Goal: Check status: Check status

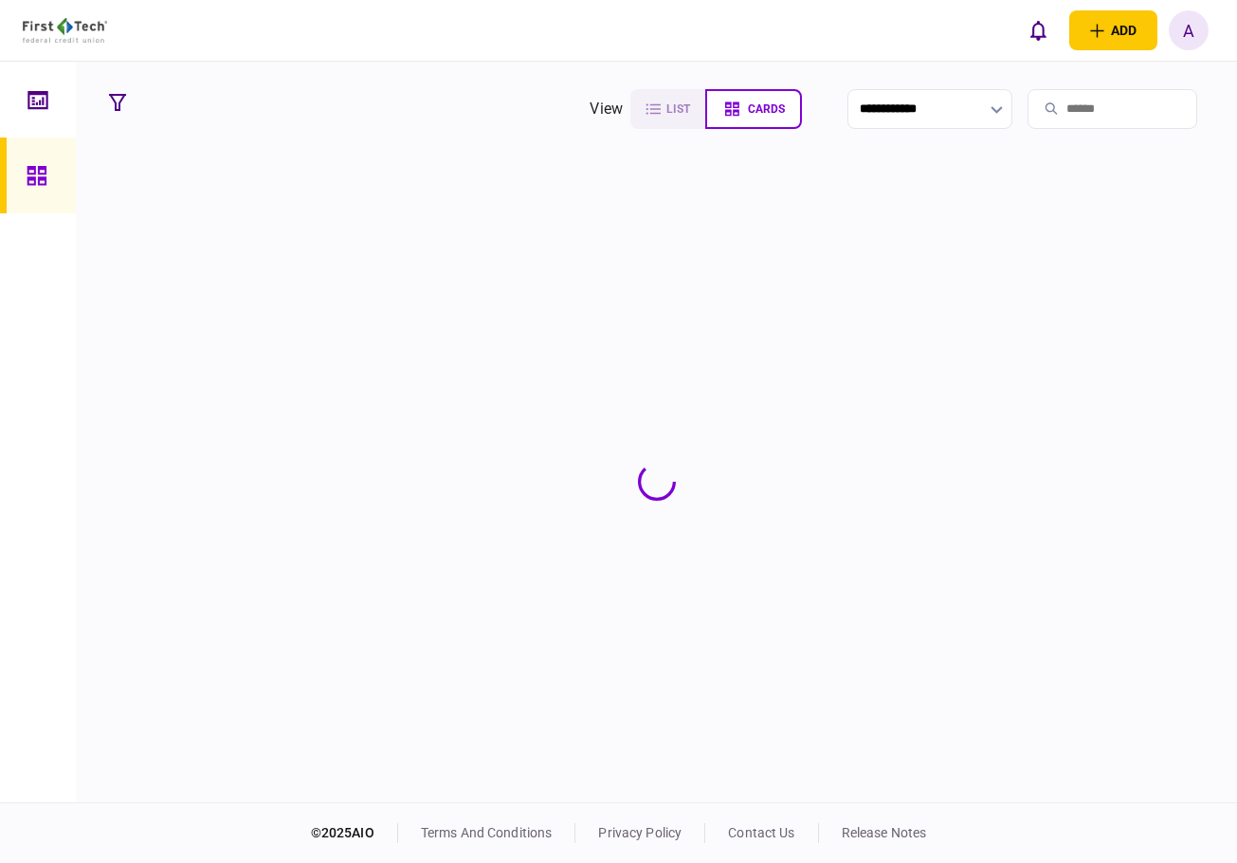
click at [34, 97] on icon at bounding box center [37, 99] width 20 height 18
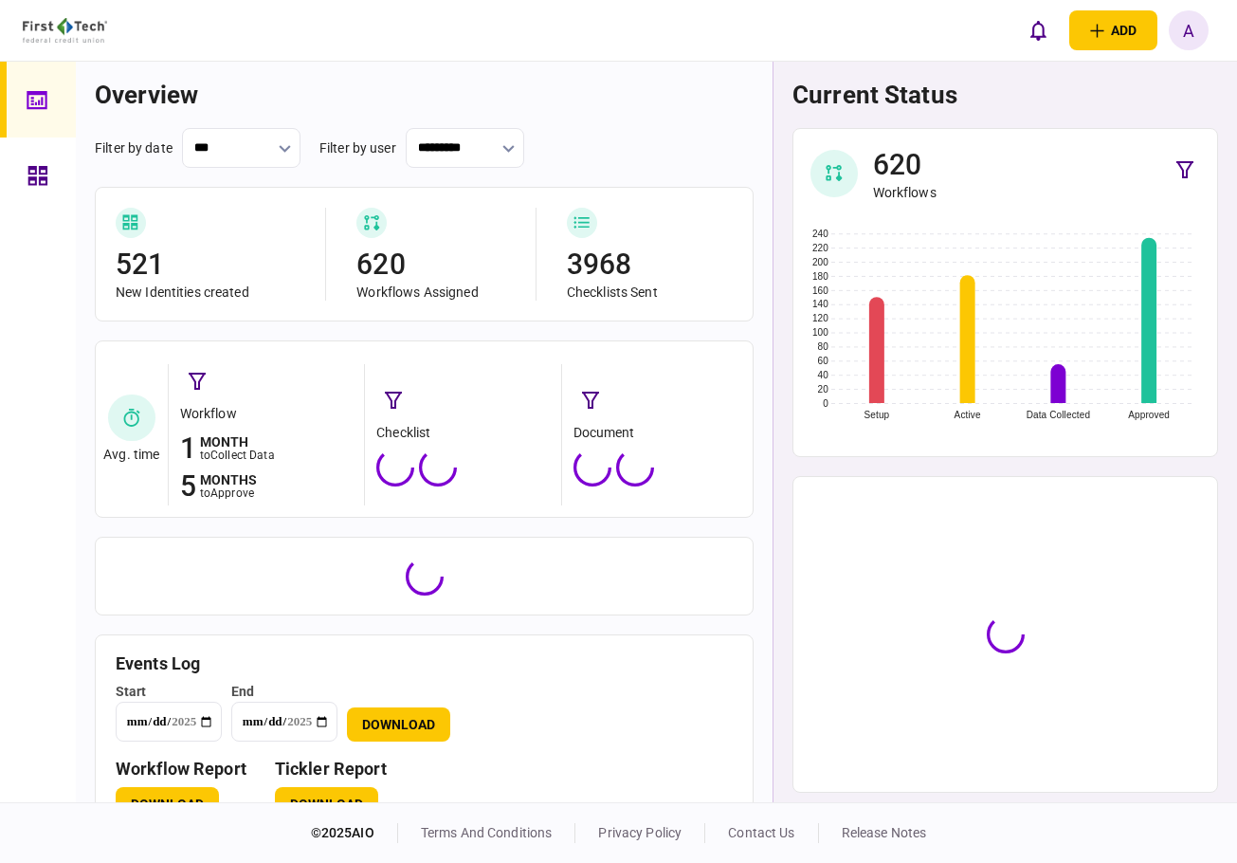
click at [46, 184] on icon at bounding box center [37, 175] width 19 height 19
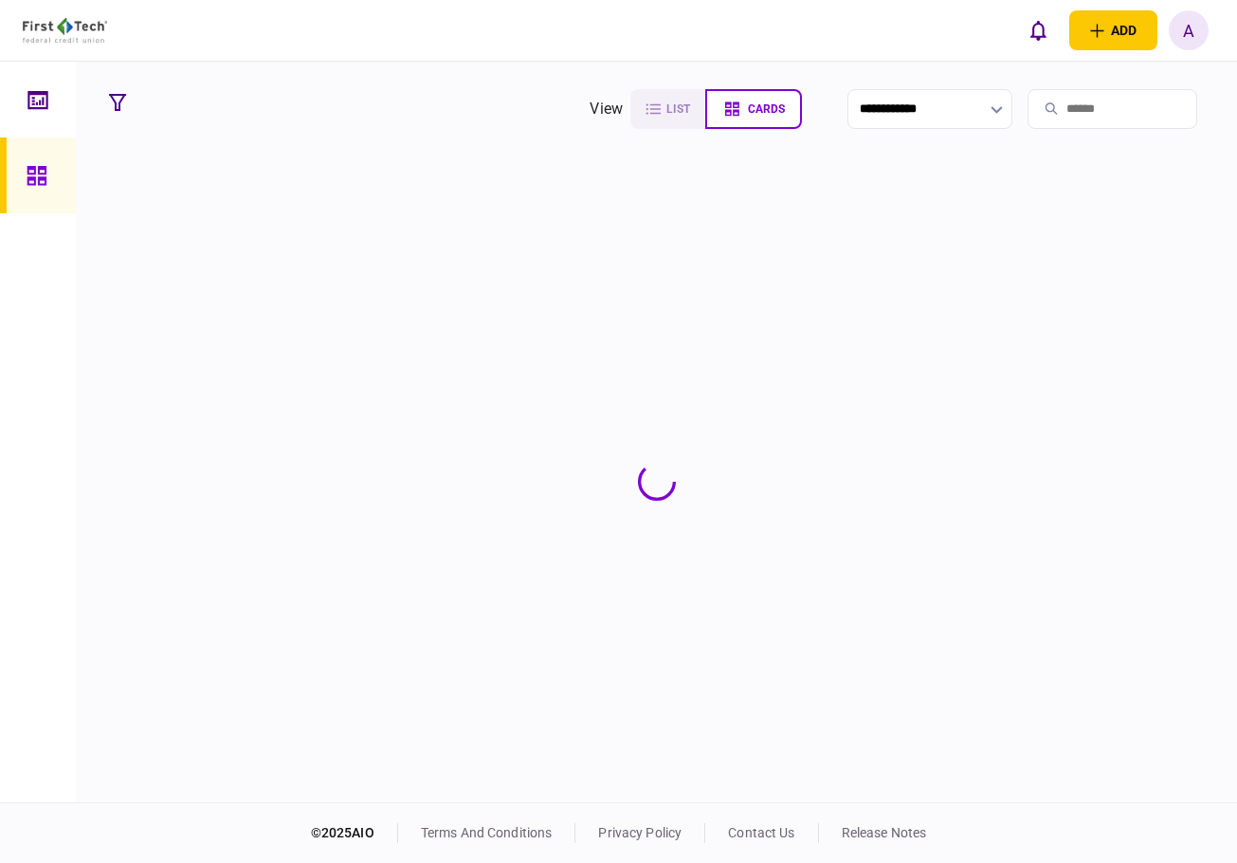
click at [1133, 91] on input "search" at bounding box center [1113, 109] width 170 height 40
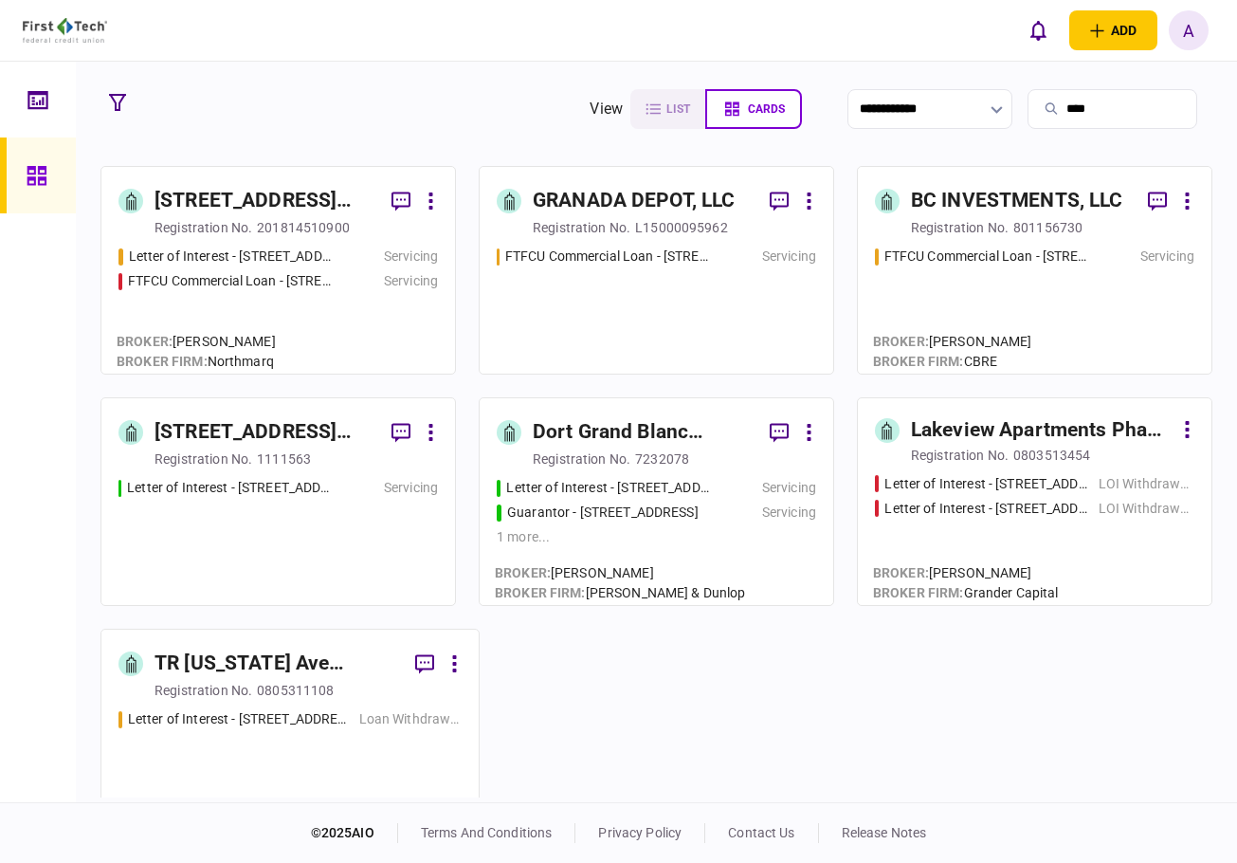
type input "****"
click at [639, 236] on div "L15000095962" at bounding box center [681, 227] width 93 height 19
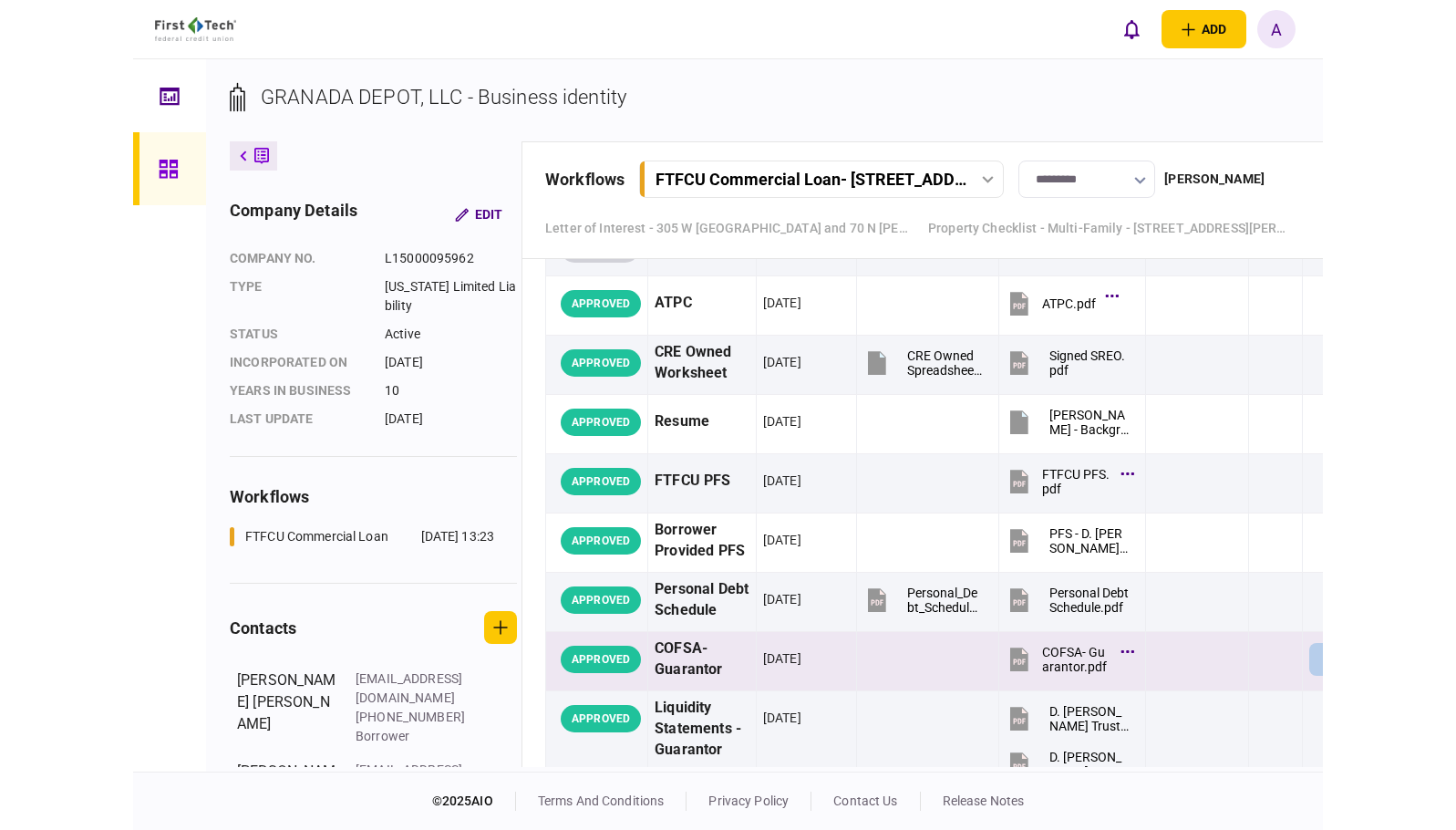
scroll to position [14589, 0]
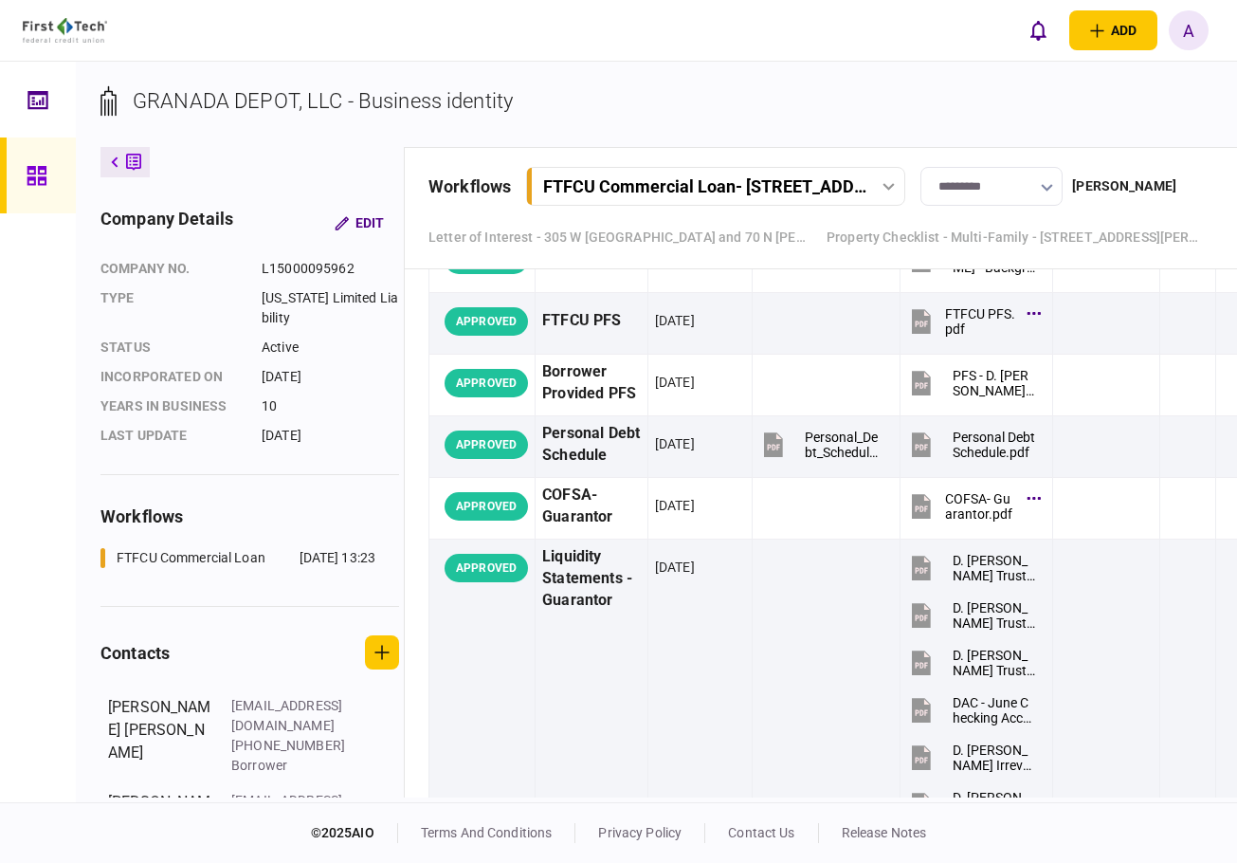
drag, startPoint x: 1231, startPoint y: 319, endPoint x: 1240, endPoint y: 777, distance: 459.0
click at [1236, 777] on html "add business identity individual identity A A [PERSON_NAME] [PERSON_NAME][EMAIL…" at bounding box center [618, 431] width 1237 height 863
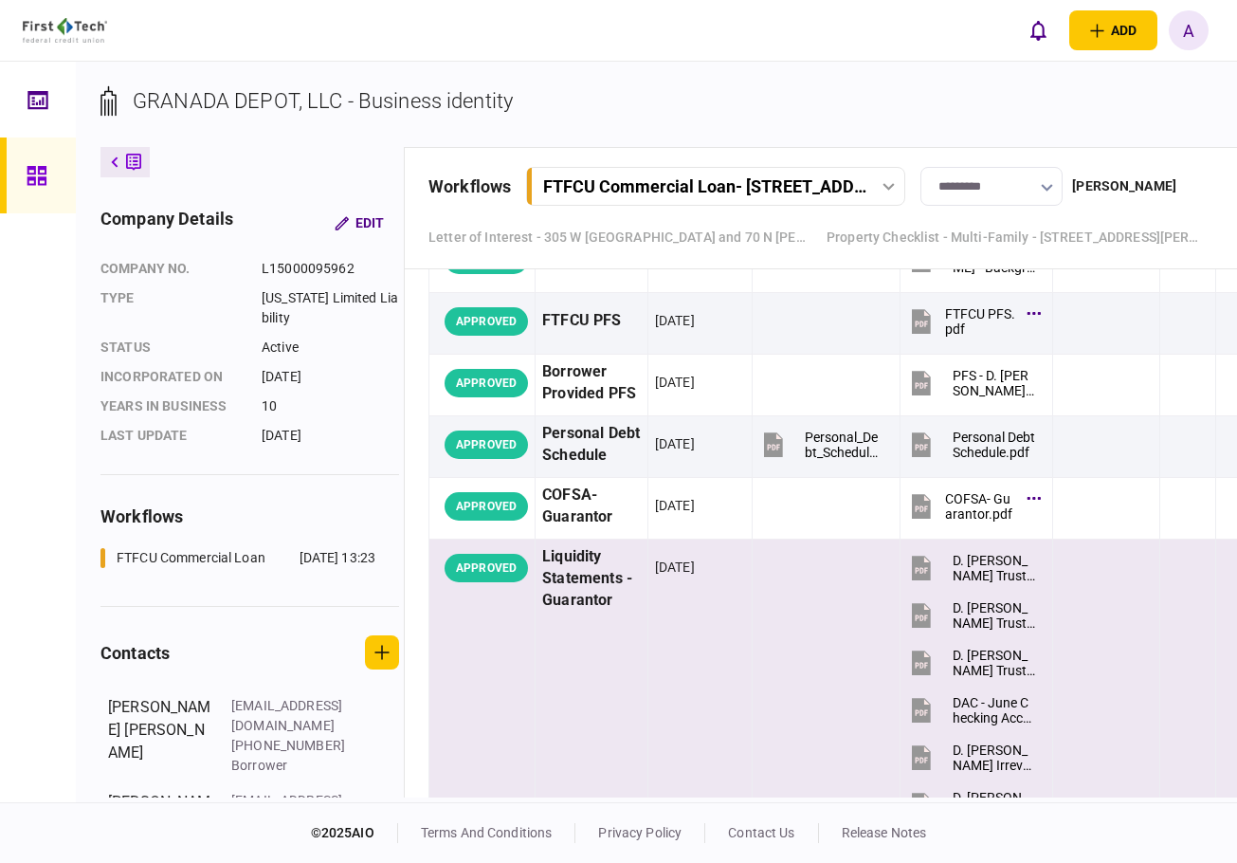
drag, startPoint x: 1233, startPoint y: 313, endPoint x: 1232, endPoint y: 720, distance: 406.7
click at [1232, 720] on tbody "APPROVED Online Services- Consent for Use of Electronic Signatures and Electron…" at bounding box center [846, 471] width 834 height 1679
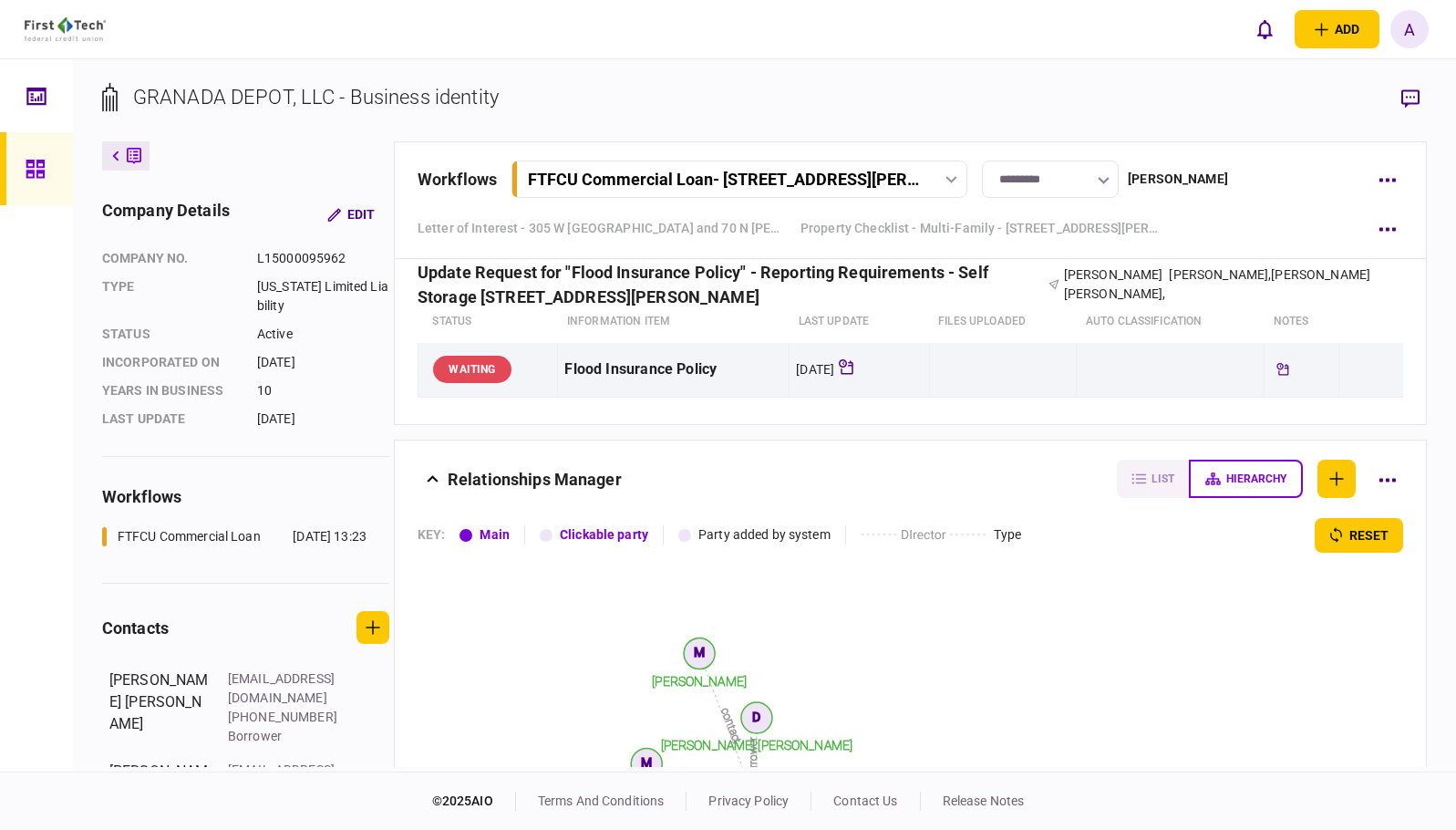
scroll to position [21668, 0]
